Goal: Transaction & Acquisition: Purchase product/service

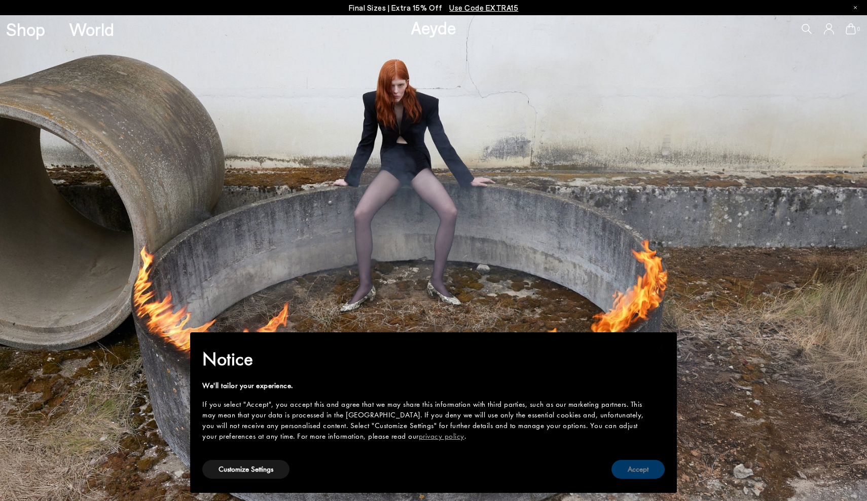
click at [628, 475] on button "Accept" at bounding box center [637, 469] width 53 height 19
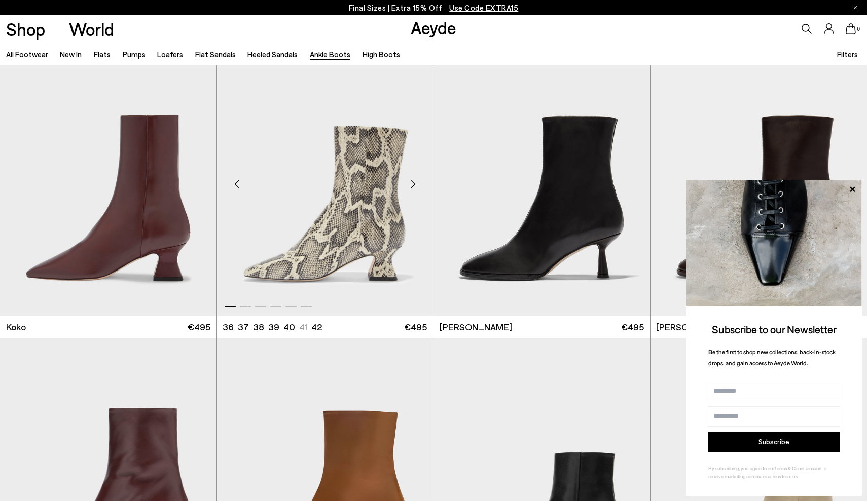
scroll to position [602, 0]
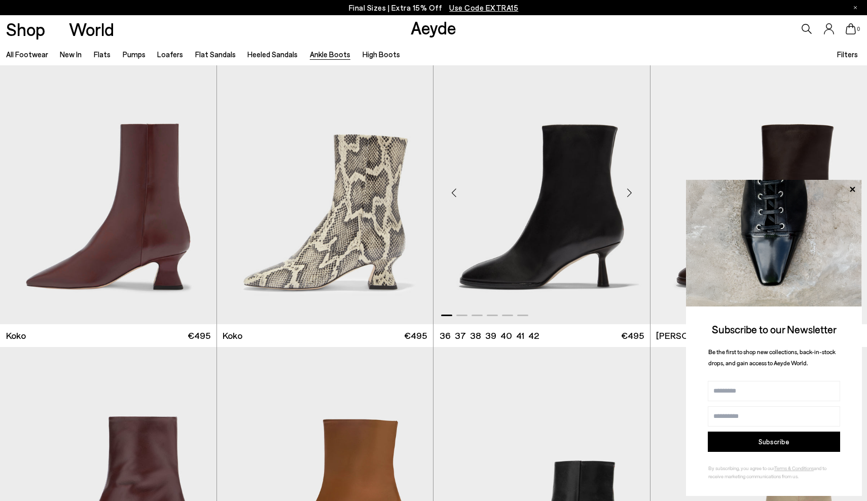
click at [553, 171] on img "1 / 6" at bounding box center [541, 189] width 216 height 272
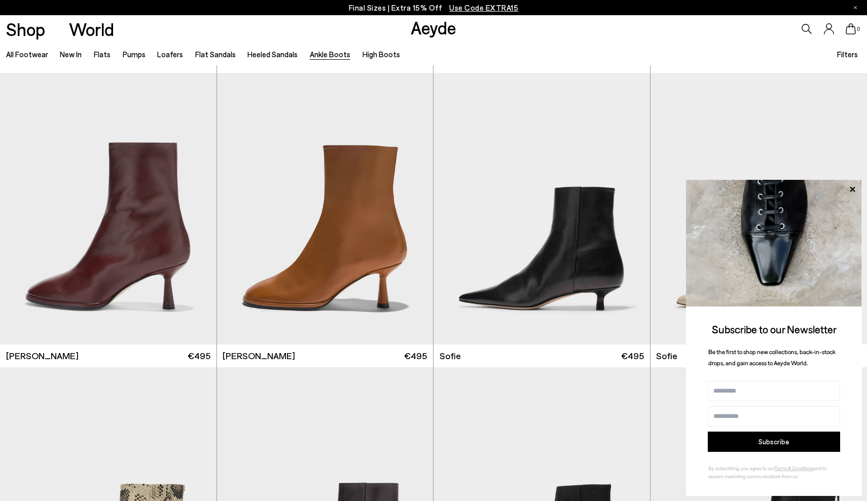
scroll to position [891, 0]
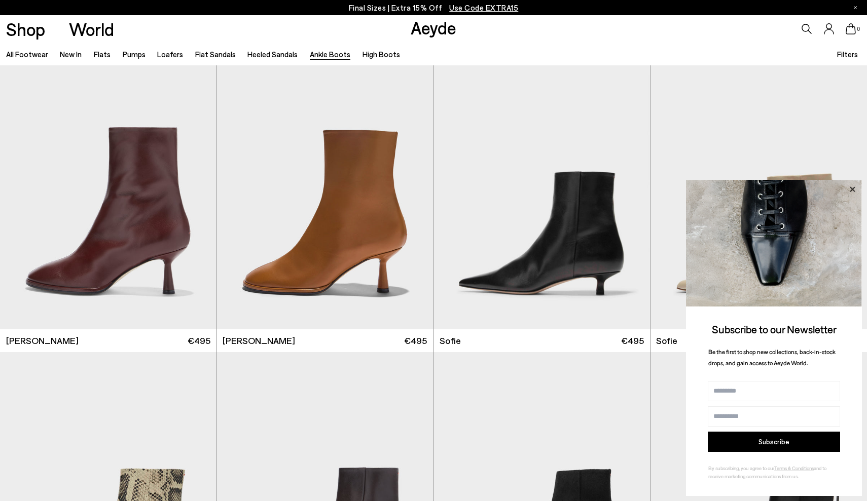
click at [852, 185] on icon at bounding box center [852, 189] width 13 height 13
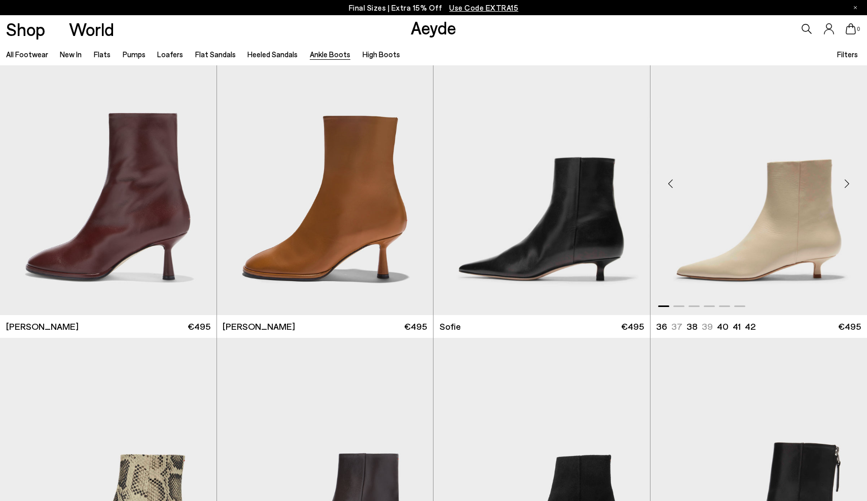
scroll to position [906, 0]
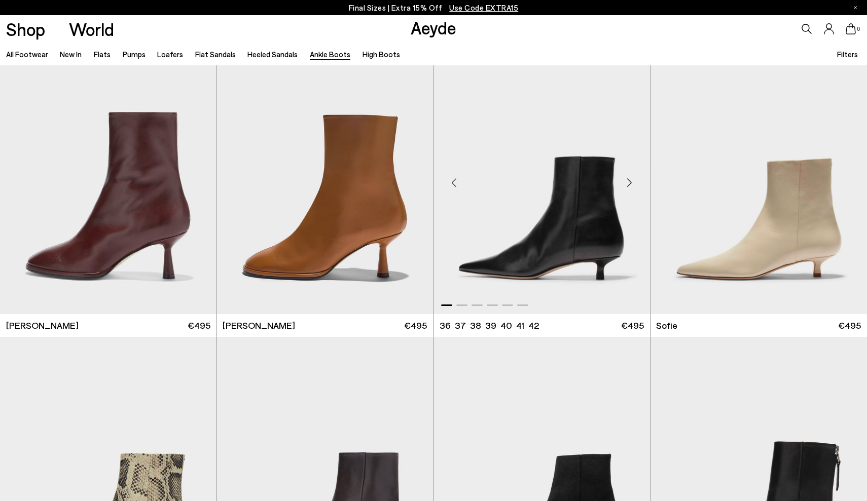
click at [629, 182] on div "Next slide" at bounding box center [629, 182] width 30 height 30
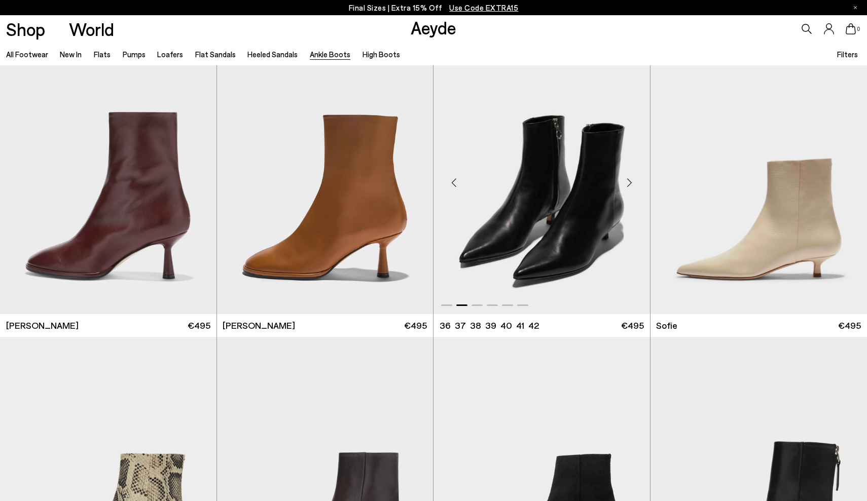
click at [629, 182] on div "Next slide" at bounding box center [629, 182] width 30 height 30
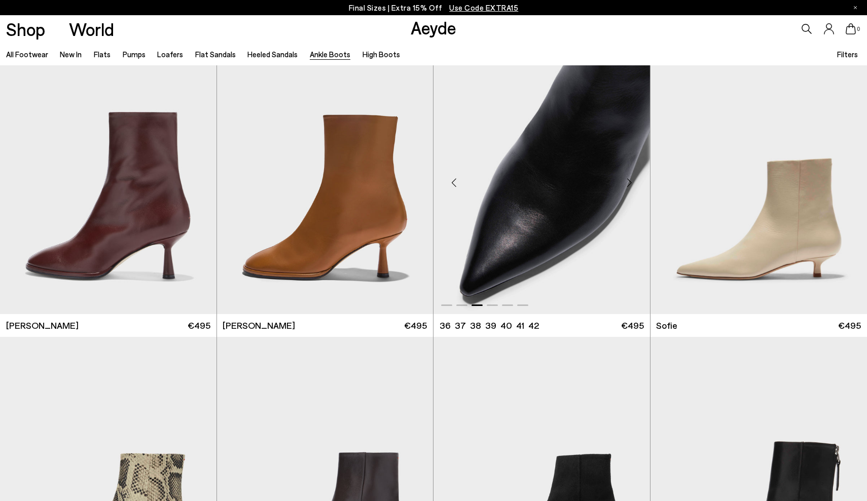
click at [629, 182] on div "Next slide" at bounding box center [629, 182] width 30 height 30
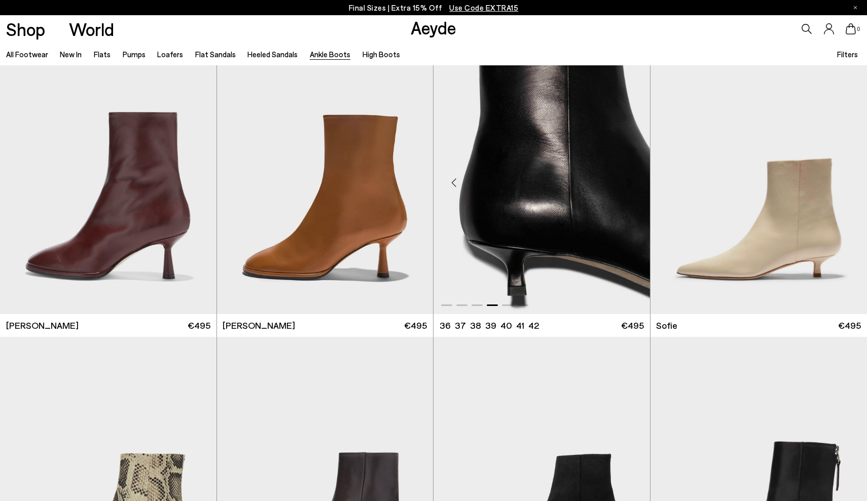
click at [629, 182] on div "Next slide" at bounding box center [629, 182] width 30 height 30
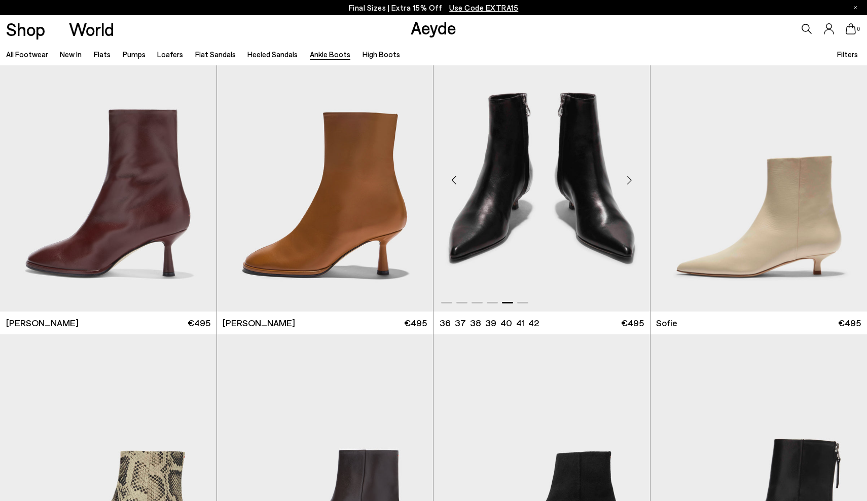
scroll to position [918, 0]
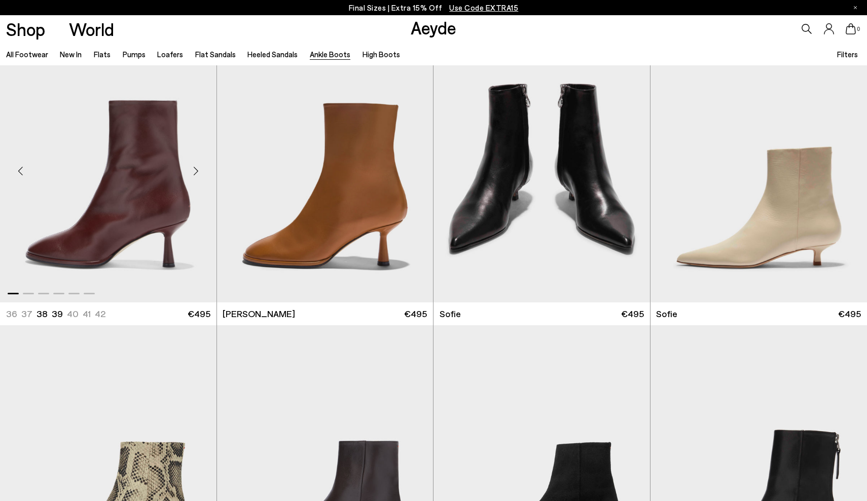
click at [199, 172] on div "Next slide" at bounding box center [196, 171] width 30 height 30
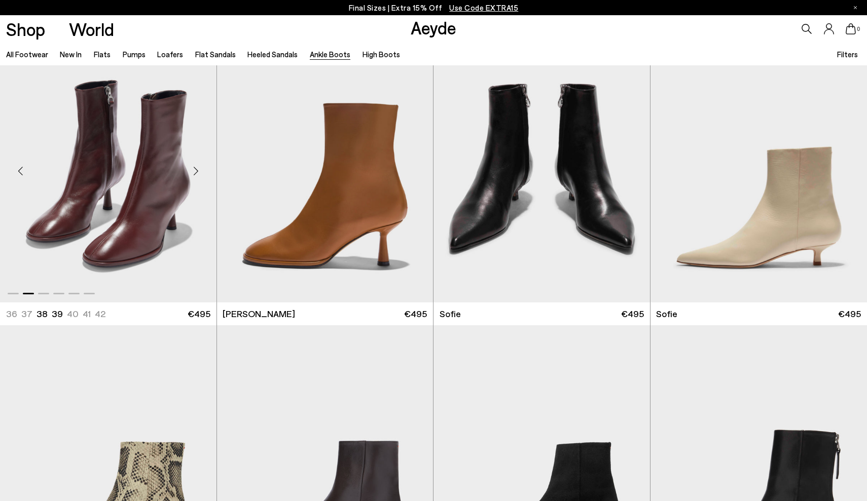
click at [199, 172] on div "Next slide" at bounding box center [196, 171] width 30 height 30
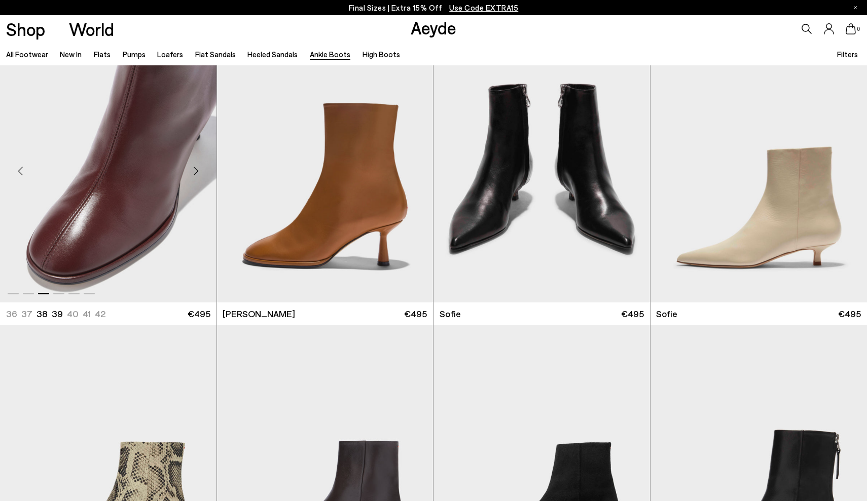
click at [199, 172] on div "Next slide" at bounding box center [196, 171] width 30 height 30
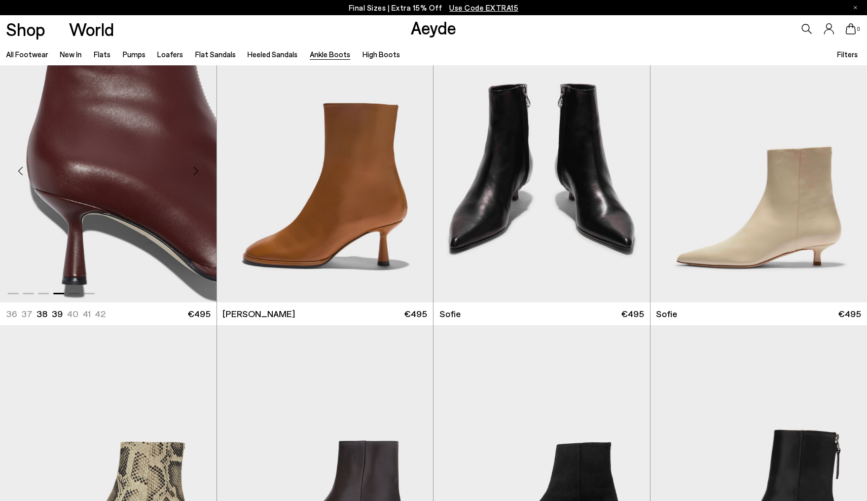
click at [199, 172] on div "Next slide" at bounding box center [196, 171] width 30 height 30
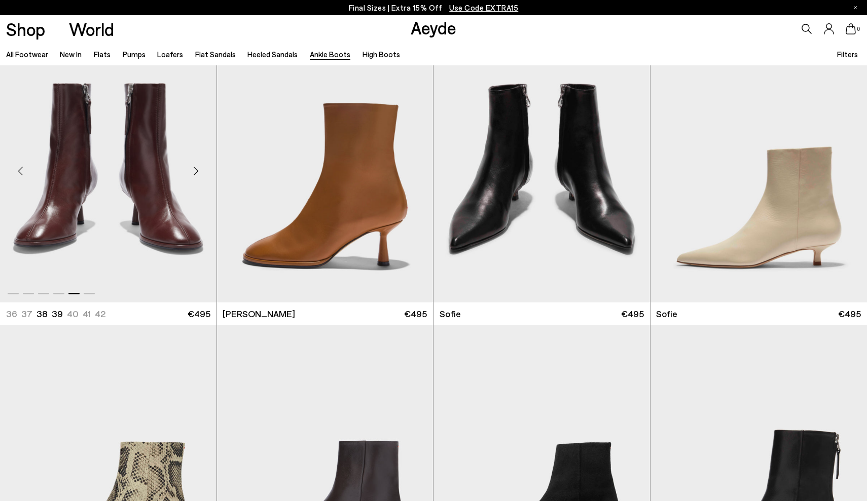
click at [199, 172] on div "Next slide" at bounding box center [196, 171] width 30 height 30
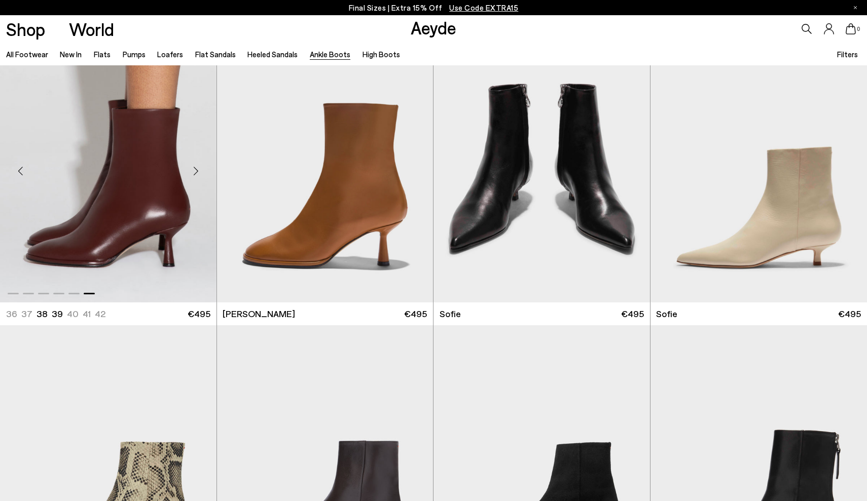
click at [199, 172] on div "Next slide" at bounding box center [196, 171] width 30 height 30
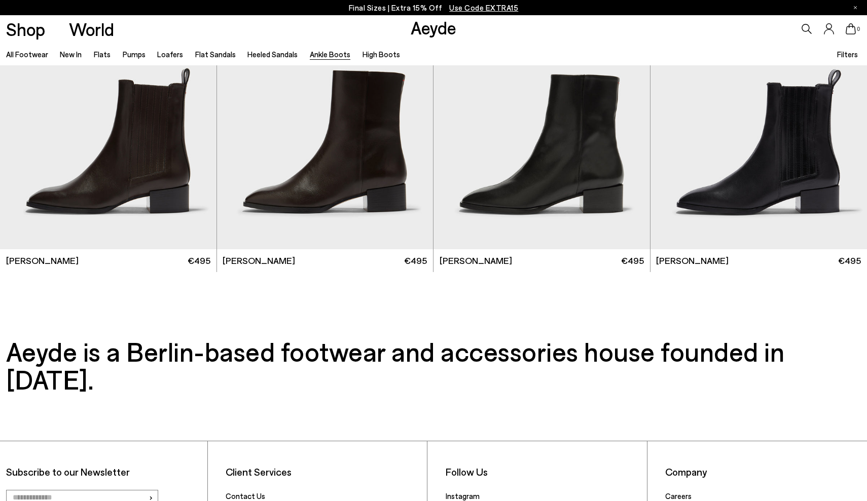
scroll to position [2446, 0]
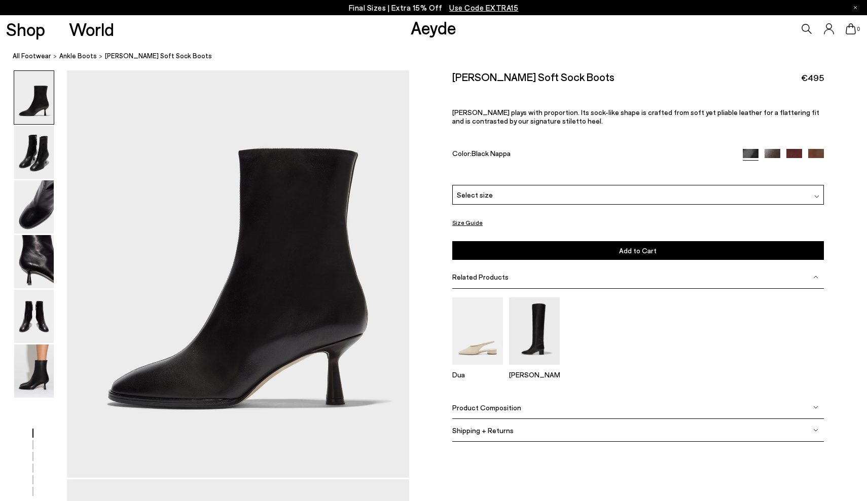
scroll to position [49, 0]
click at [47, 364] on img at bounding box center [34, 371] width 40 height 53
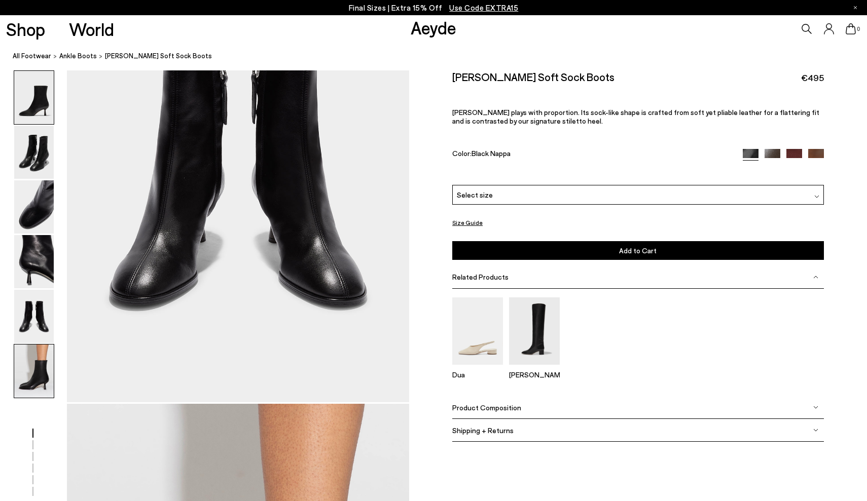
scroll to position [2358, 0]
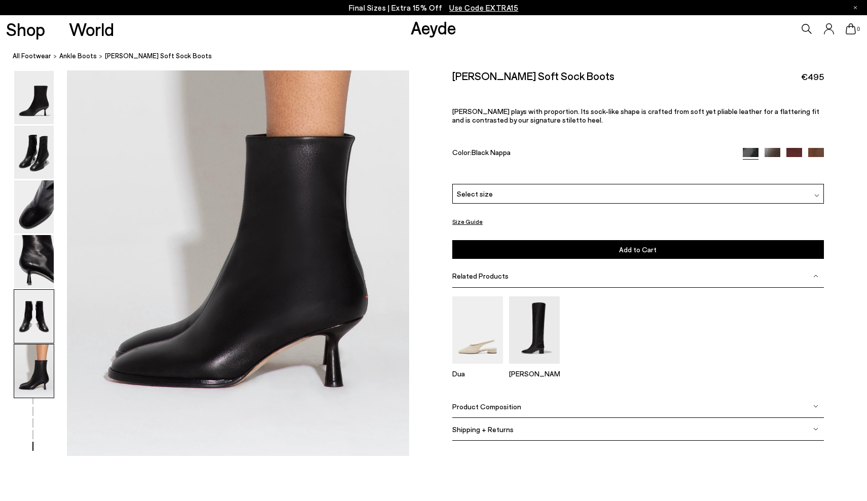
click at [41, 318] on img at bounding box center [34, 316] width 40 height 53
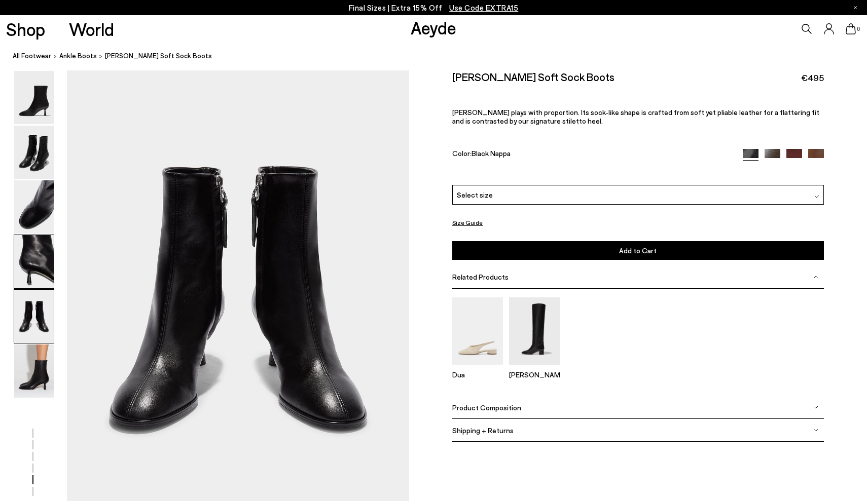
click at [43, 270] on img at bounding box center [34, 261] width 40 height 53
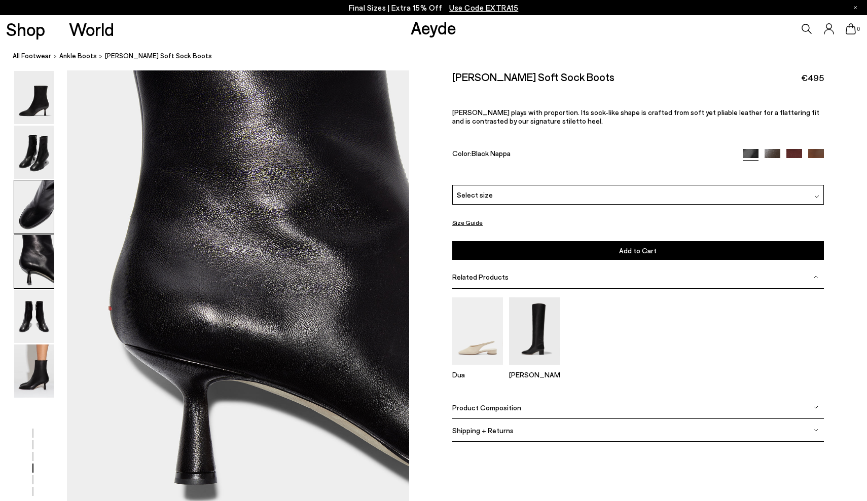
click at [40, 220] on img at bounding box center [34, 206] width 40 height 53
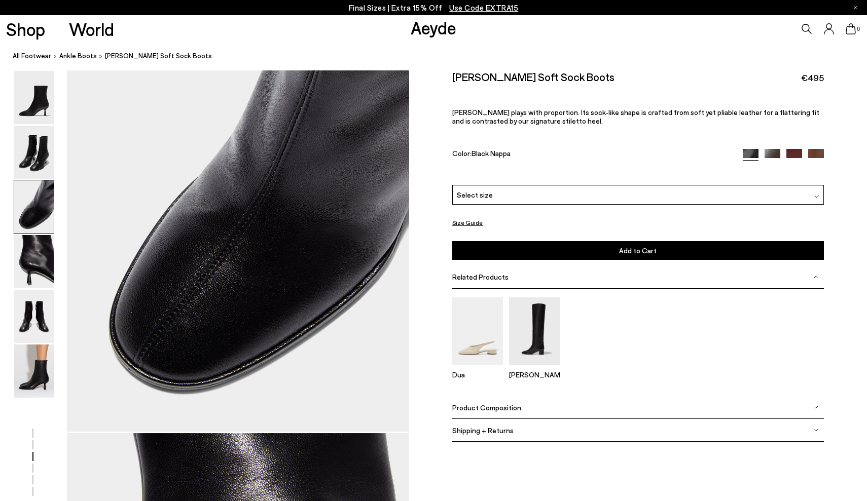
scroll to position [916, 0]
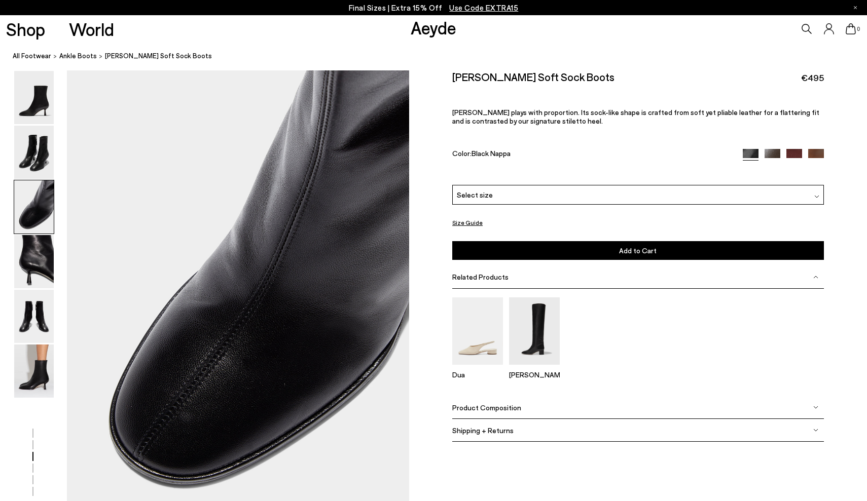
click at [34, 180] on div at bounding box center [34, 207] width 41 height 54
click at [32, 151] on img at bounding box center [34, 152] width 40 height 53
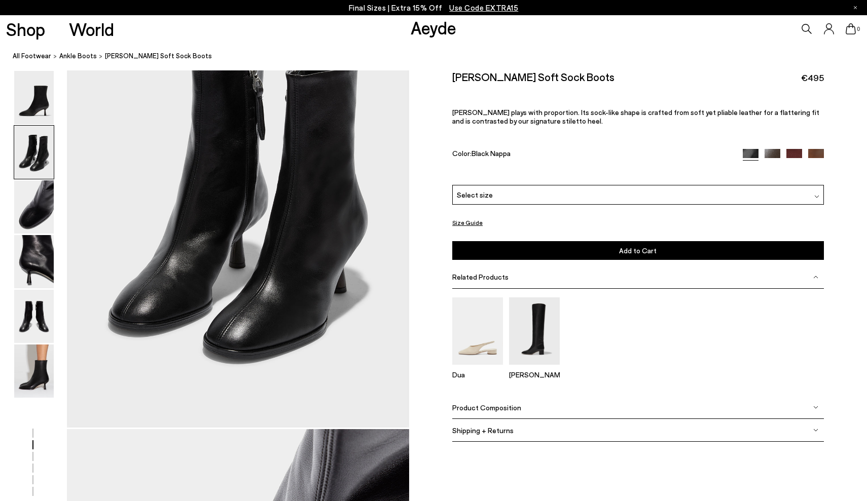
scroll to position [458, 0]
